Goal: Task Accomplishment & Management: Manage account settings

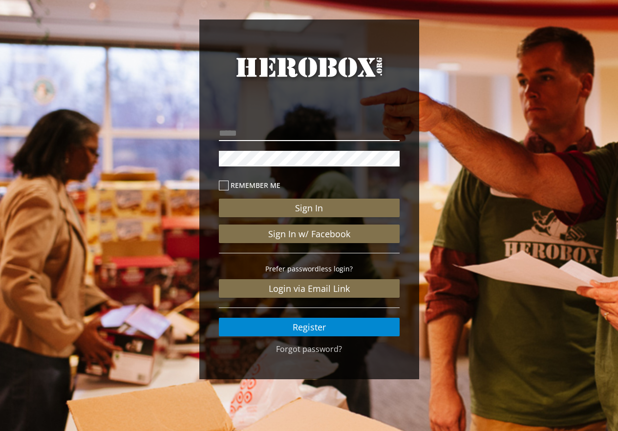
drag, startPoint x: 319, startPoint y: 144, endPoint x: 322, endPoint y: 139, distance: 6.6
click at [319, 143] on div "Remember me Sign In Sign In w/ Facebook Prefer passwordless login? Login via Em…" at bounding box center [309, 229] width 181 height 213
click at [322, 139] on input "email" at bounding box center [309, 134] width 181 height 16
type input "**********"
click at [221, 184] on icon at bounding box center [224, 186] width 10 height 10
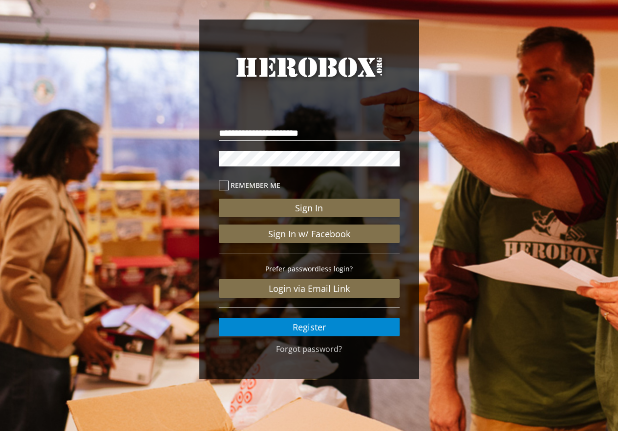
drag, startPoint x: 229, startPoint y: 182, endPoint x: 225, endPoint y: 191, distance: 10.4
click at [226, 191] on label "Remember me" at bounding box center [309, 185] width 181 height 11
click at [226, 188] on icon at bounding box center [224, 186] width 10 height 10
drag, startPoint x: 226, startPoint y: 188, endPoint x: 238, endPoint y: 181, distance: 14.4
click at [227, 186] on icon at bounding box center [224, 186] width 10 height 10
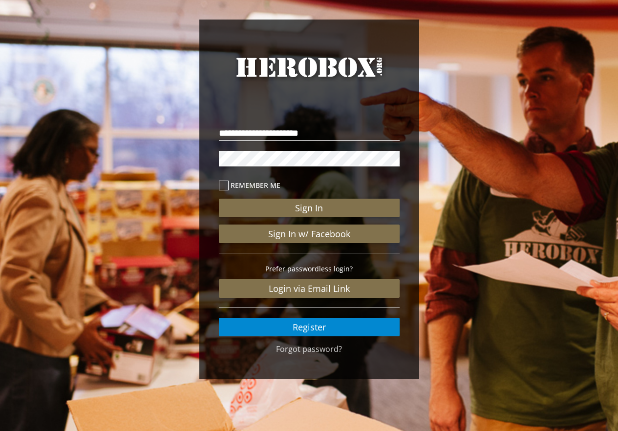
click at [239, 181] on label "Remember me" at bounding box center [309, 185] width 181 height 11
click at [241, 182] on label "Remember me" at bounding box center [309, 185] width 181 height 11
click at [270, 185] on label "Remember me" at bounding box center [309, 185] width 181 height 11
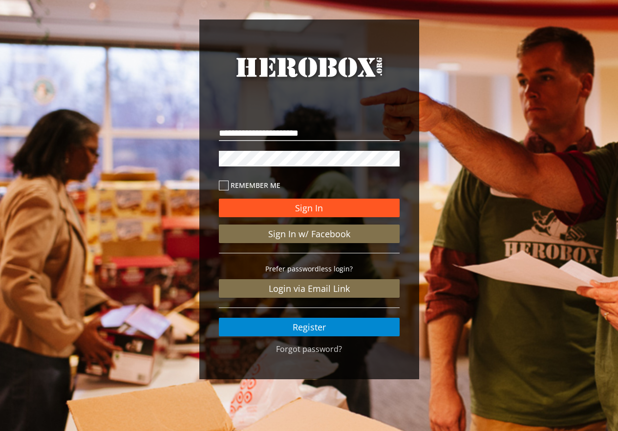
click at [318, 206] on button "Sign In" at bounding box center [309, 208] width 181 height 19
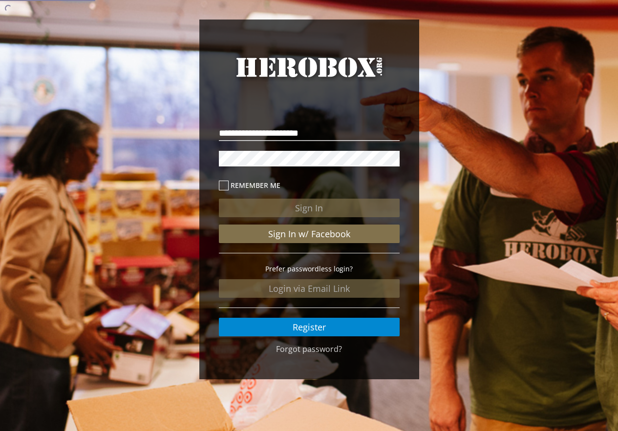
click at [403, 209] on div "**********" at bounding box center [309, 225] width 195 height 235
click at [261, 184] on label "Remember me" at bounding box center [309, 185] width 181 height 11
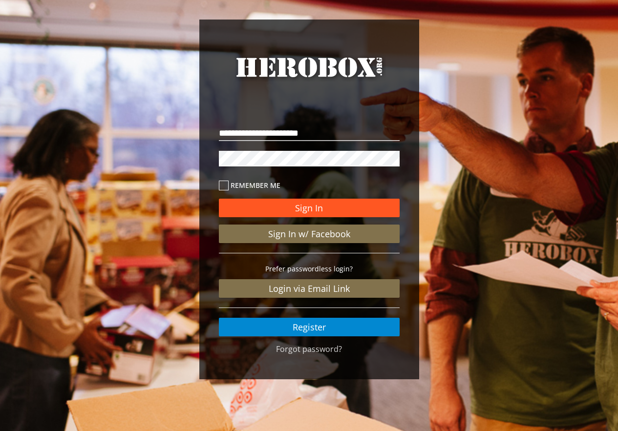
click at [330, 205] on button "Sign In" at bounding box center [309, 208] width 181 height 19
click at [309, 207] on button "Sign In" at bounding box center [309, 208] width 181 height 19
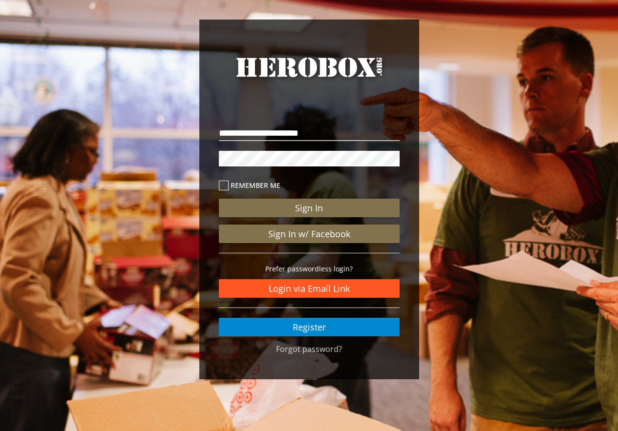
click at [330, 291] on link "Login via Email Link" at bounding box center [309, 288] width 181 height 19
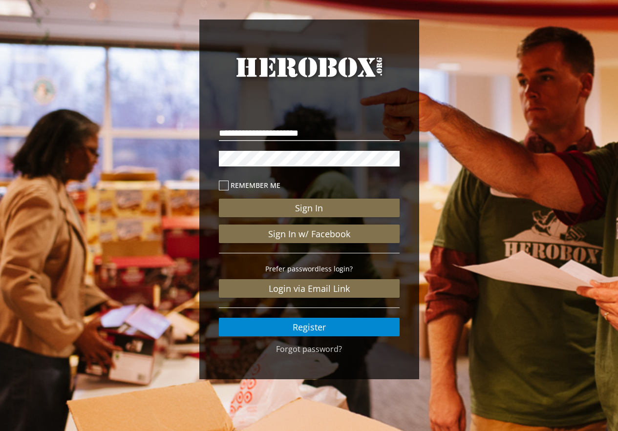
click at [326, 276] on div "Sign In Sign In w/ Facebook Prefer passwordless login? Login via Email Link Reg…" at bounding box center [309, 255] width 181 height 163
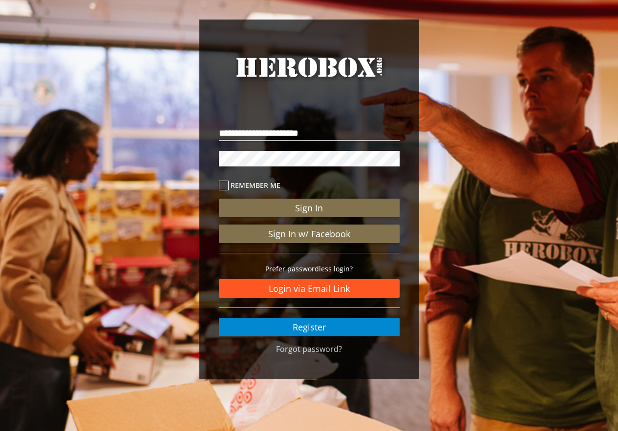
click at [321, 283] on link "Login via Email Link" at bounding box center [309, 288] width 181 height 19
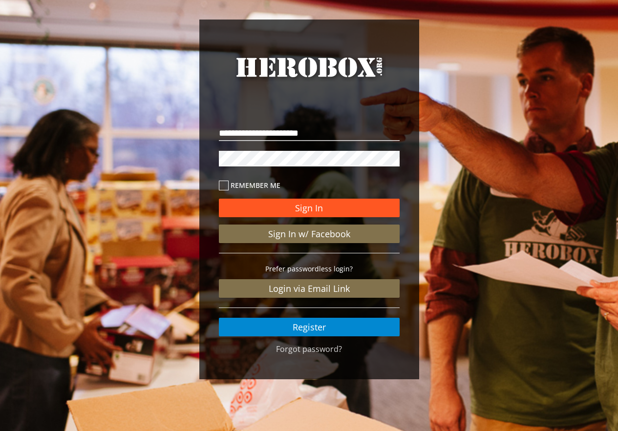
click at [320, 207] on button "Sign In" at bounding box center [309, 208] width 181 height 19
click at [322, 203] on button "Sign In" at bounding box center [309, 208] width 181 height 19
click at [315, 211] on button "Sign In" at bounding box center [309, 208] width 181 height 19
